Goal: Task Accomplishment & Management: Use online tool/utility

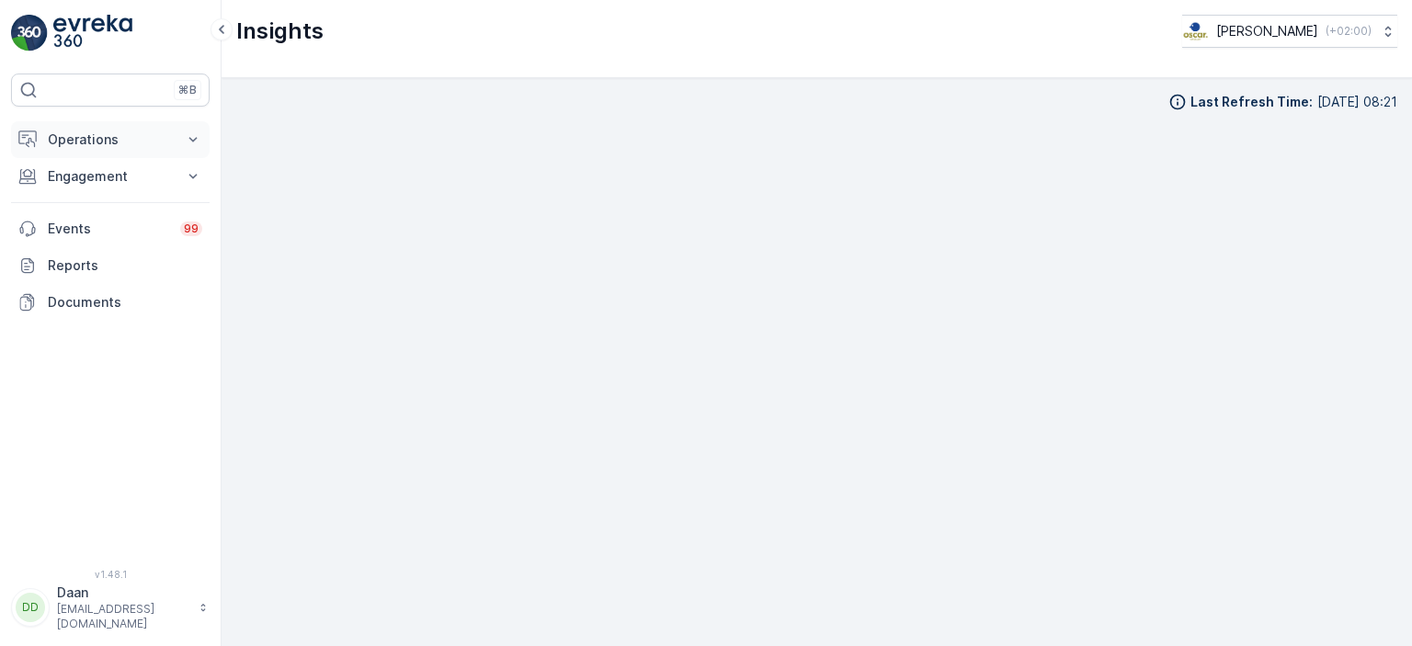
click at [121, 135] on p "Operations" at bounding box center [110, 140] width 125 height 18
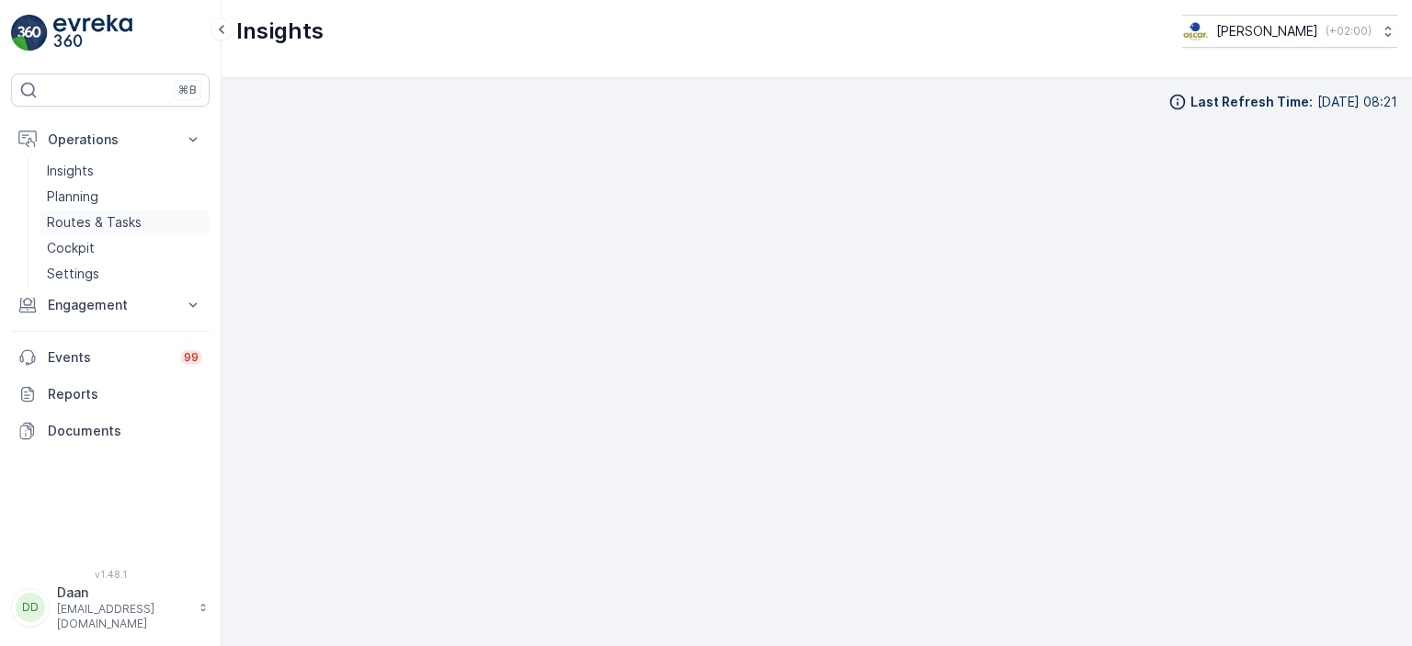
click at [77, 216] on p "Routes & Tasks" at bounding box center [94, 222] width 95 height 18
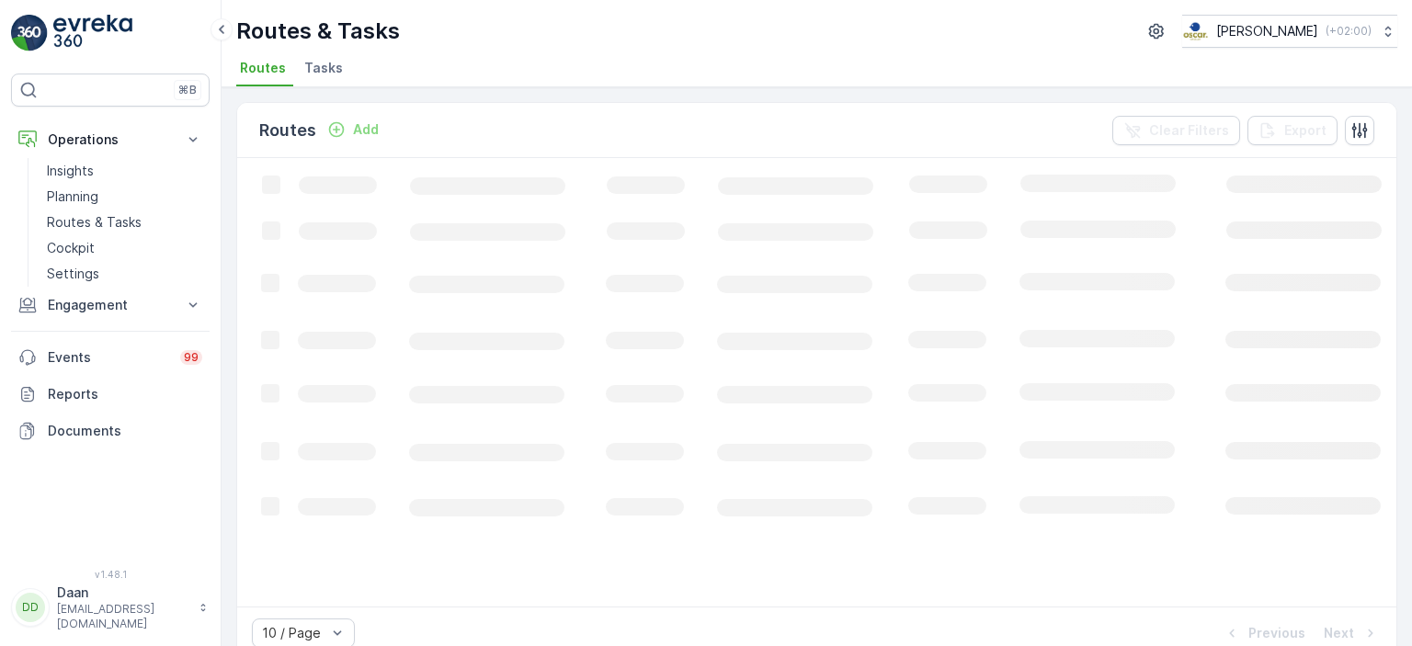
click at [320, 70] on span "Tasks" at bounding box center [323, 68] width 39 height 18
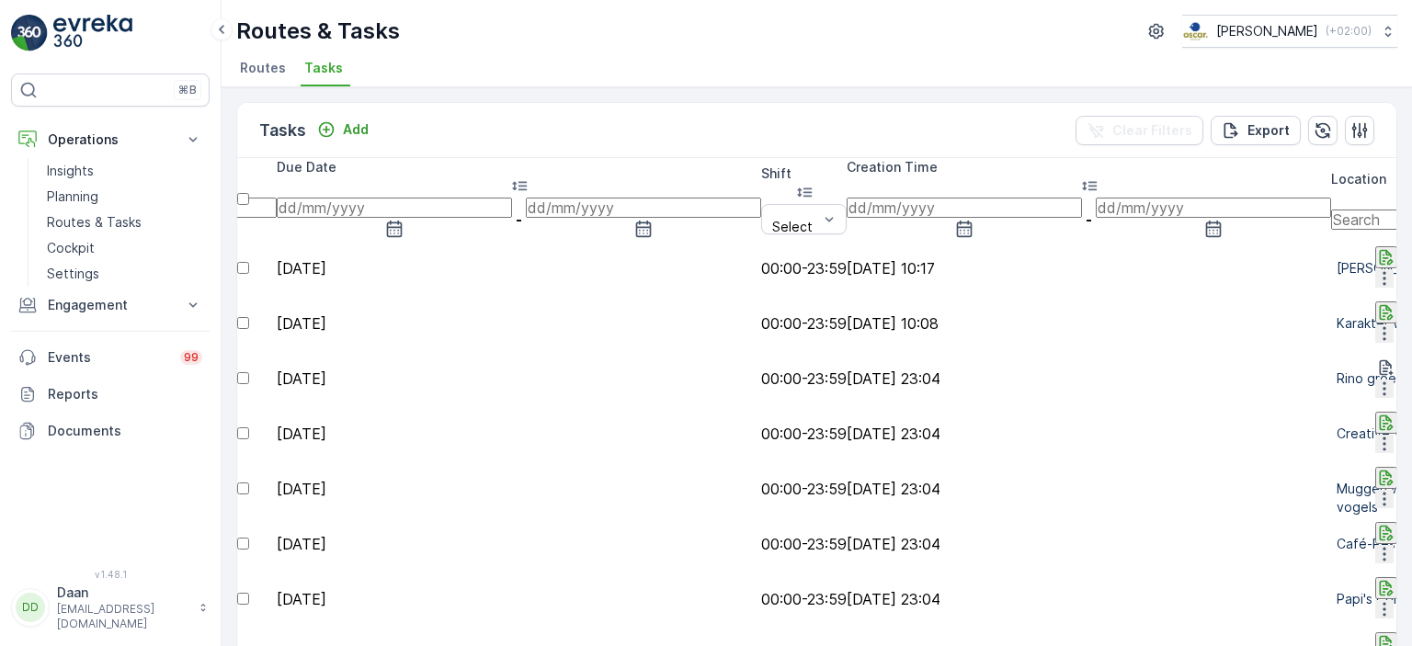
scroll to position [0, 1370]
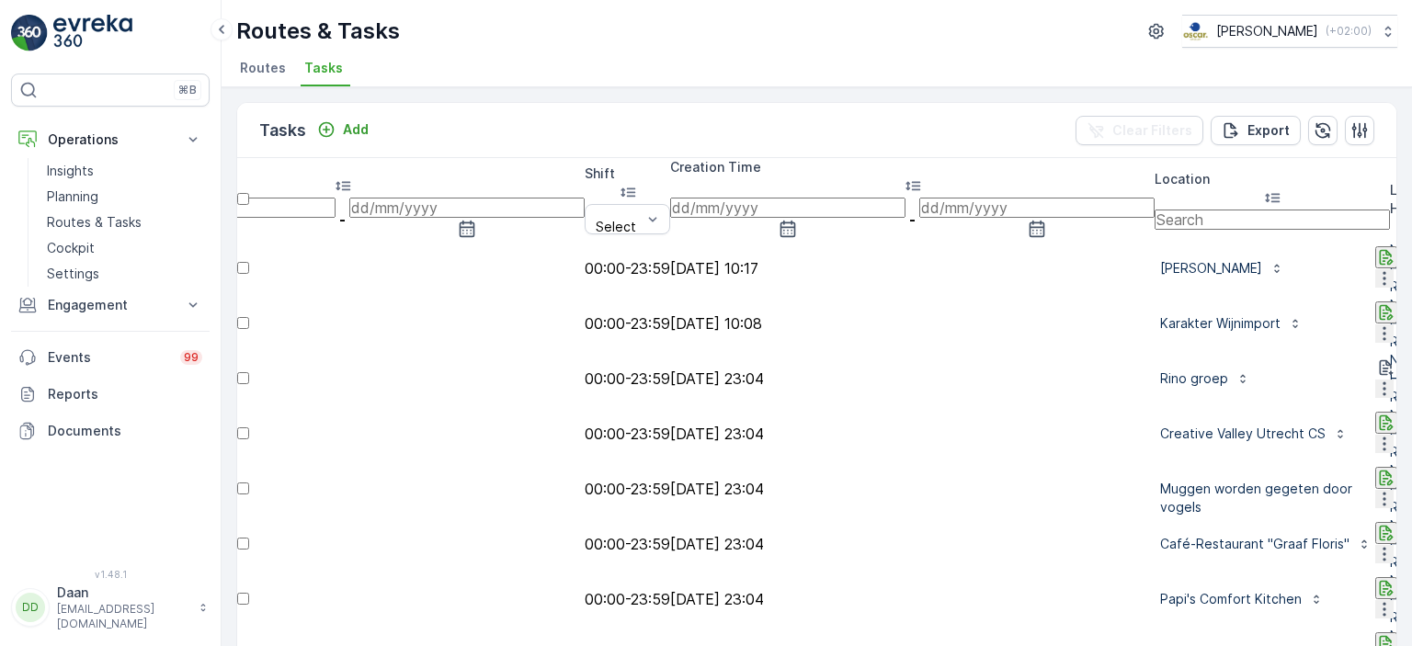
click at [1154, 210] on input "text" at bounding box center [1271, 220] width 235 height 20
type input "Dudok"
click at [1154, 210] on input "Dudok" at bounding box center [1271, 220] width 235 height 20
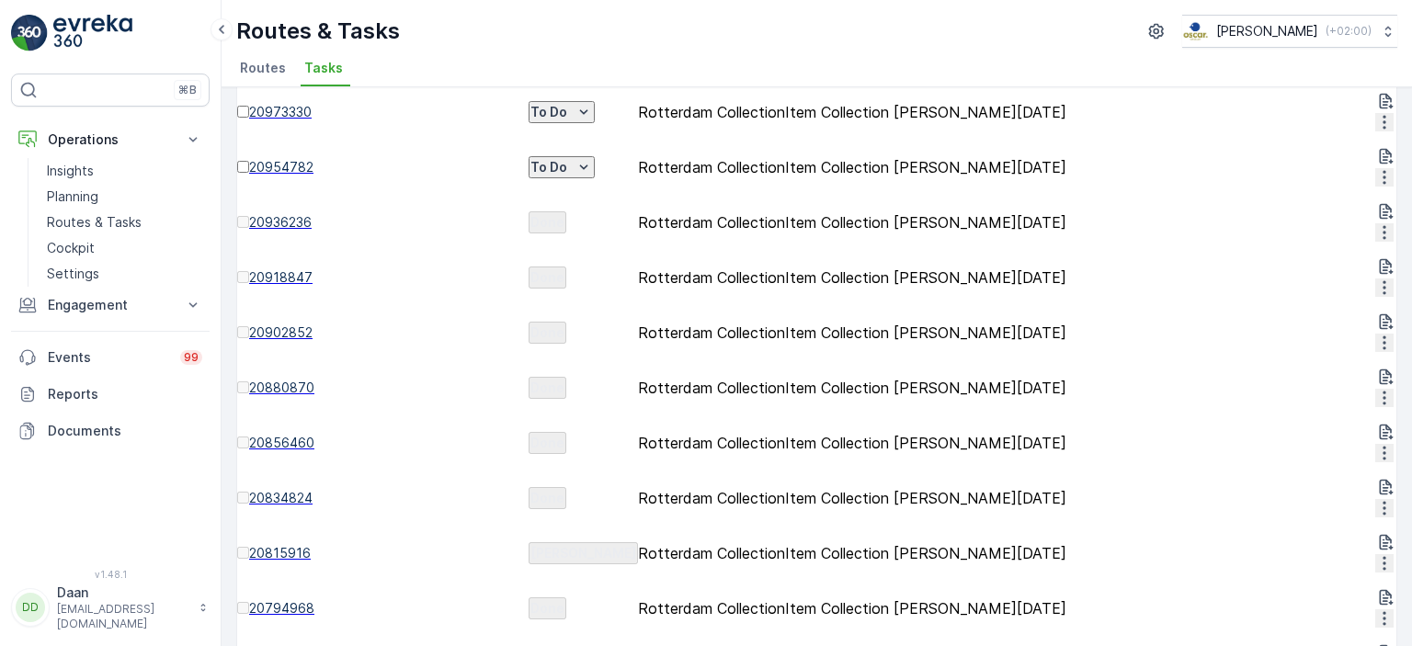
scroll to position [488, 0]
